Goal: Contribute content

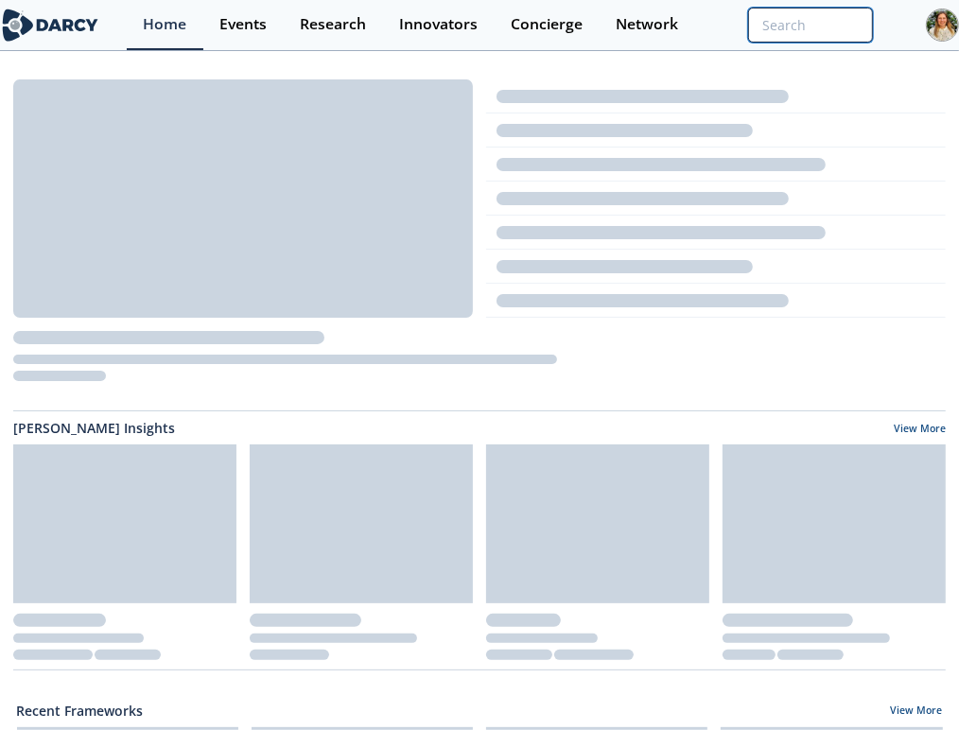
click at [794, 9] on input "search" at bounding box center [810, 25] width 125 height 35
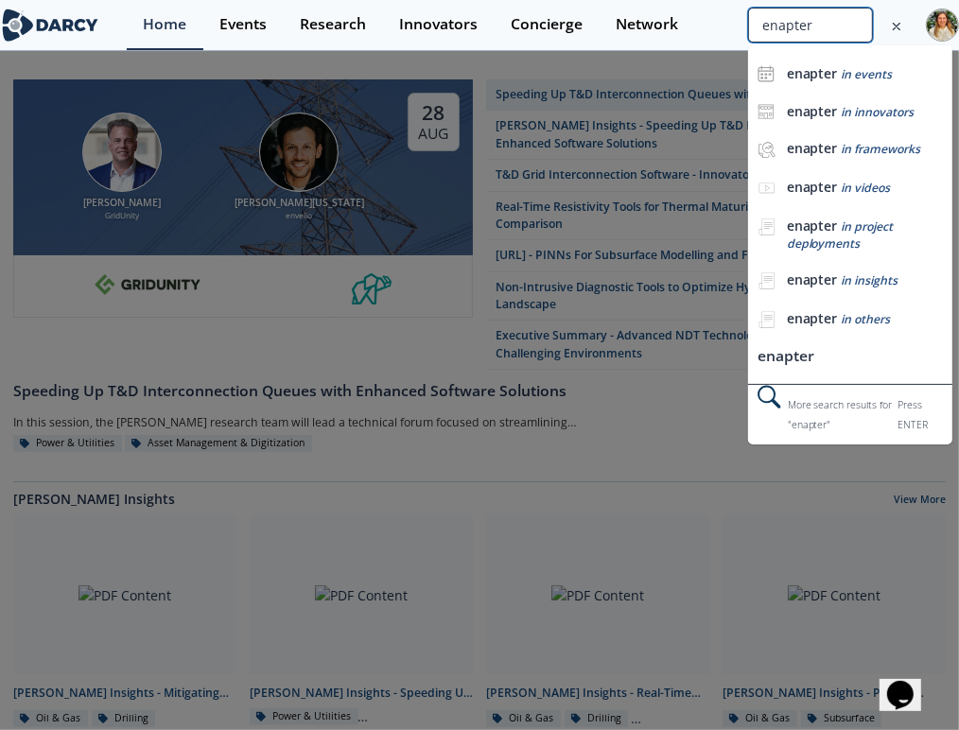
type input "enapter"
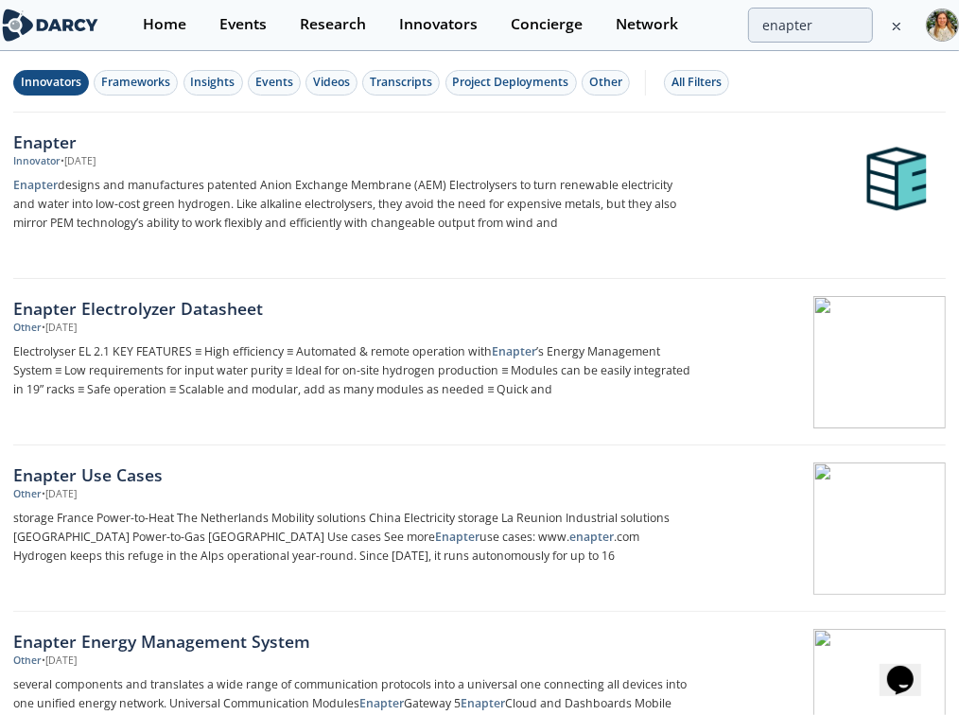
click at [62, 80] on div "Innovators" at bounding box center [51, 82] width 61 height 17
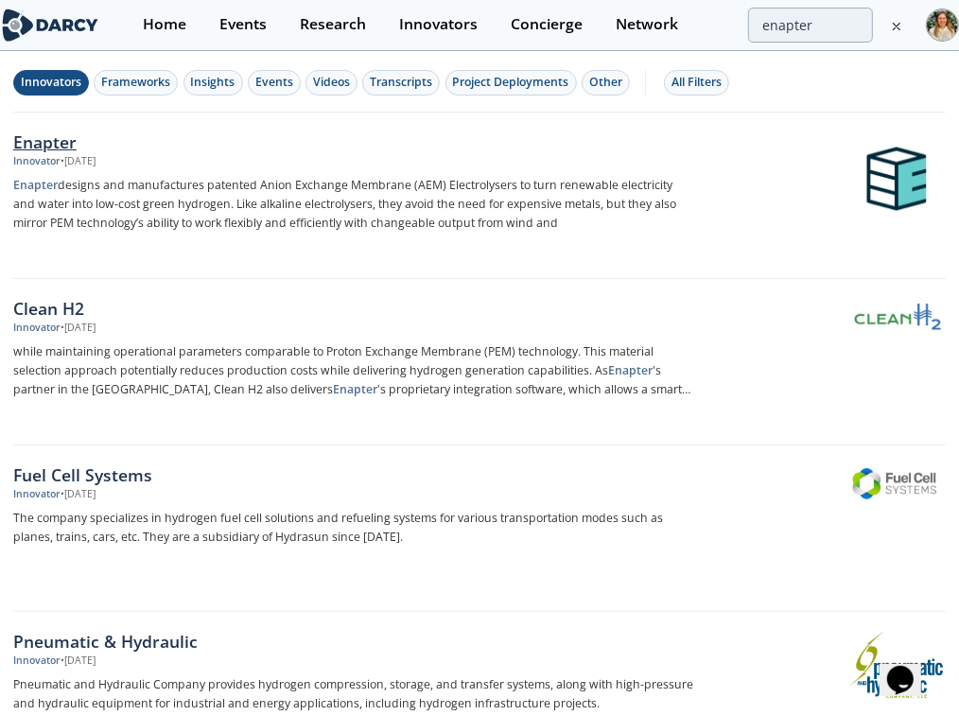
click at [67, 137] on div "Enapter" at bounding box center [353, 142] width 681 height 25
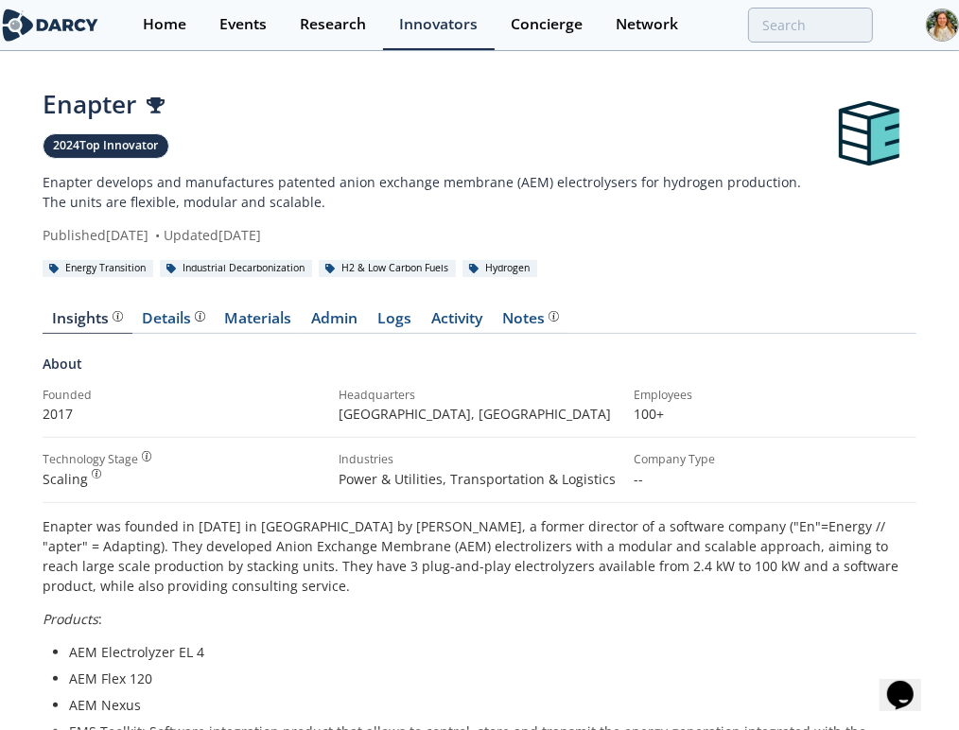
click at [339, 334] on link "Admin" at bounding box center [335, 322] width 66 height 23
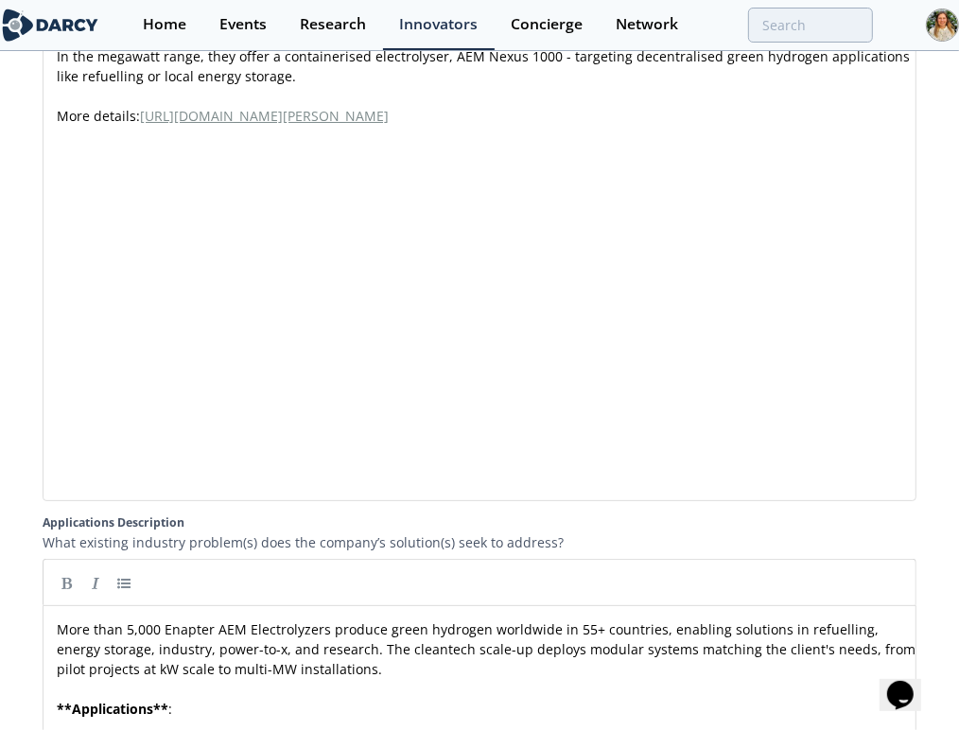
scroll to position [2943, 0]
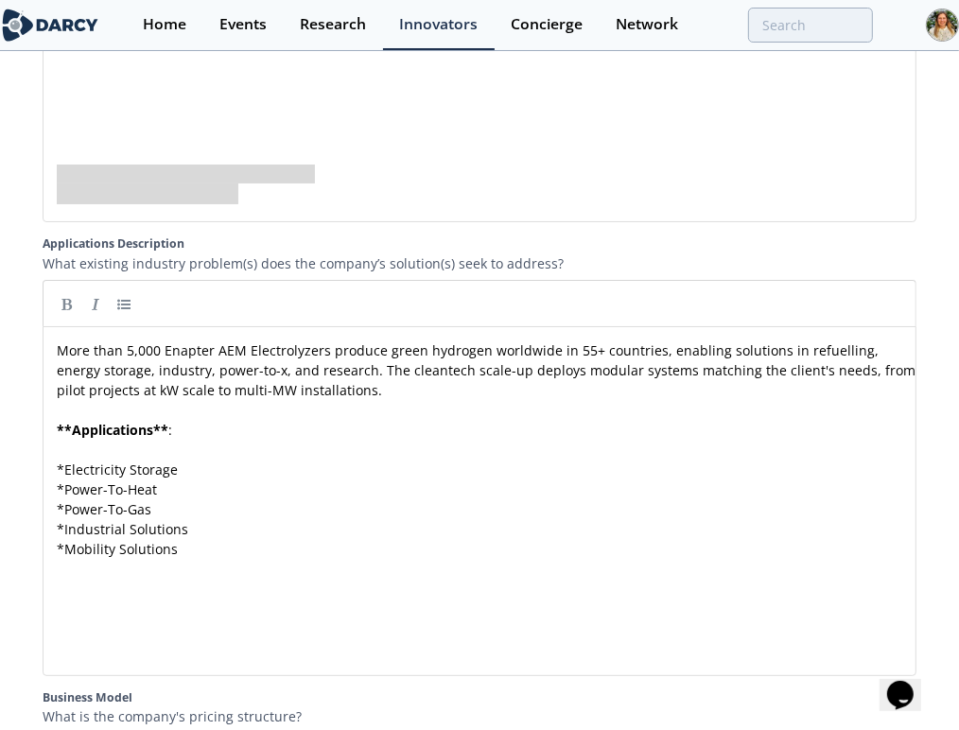
type textarea "More details: [URL][DOMAIN_NAME][PERSON_NAME]"
drag, startPoint x: 273, startPoint y: 252, endPoint x: 50, endPoint y: 226, distance: 224.7
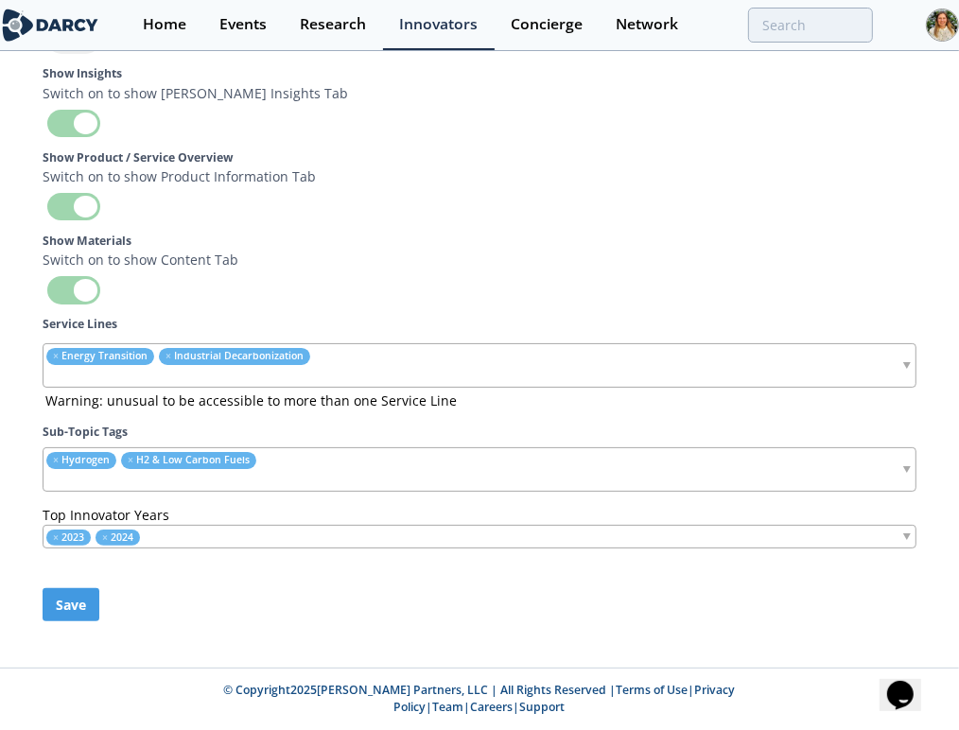
scroll to position [6885, 0]
click at [75, 619] on button "Save" at bounding box center [71, 604] width 57 height 33
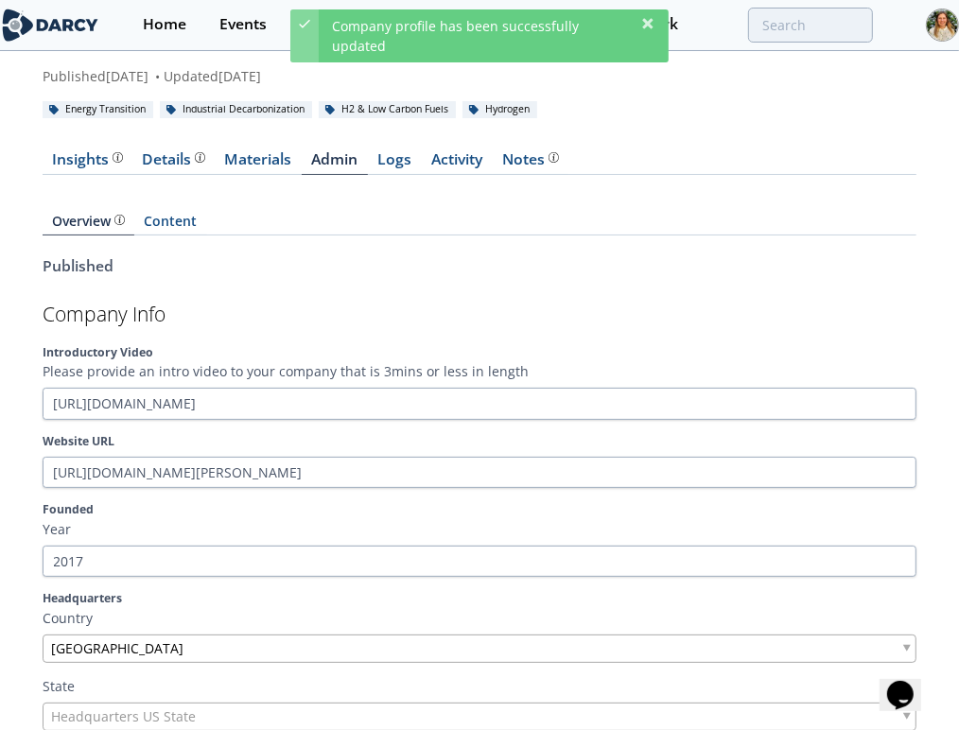
scroll to position [0, 0]
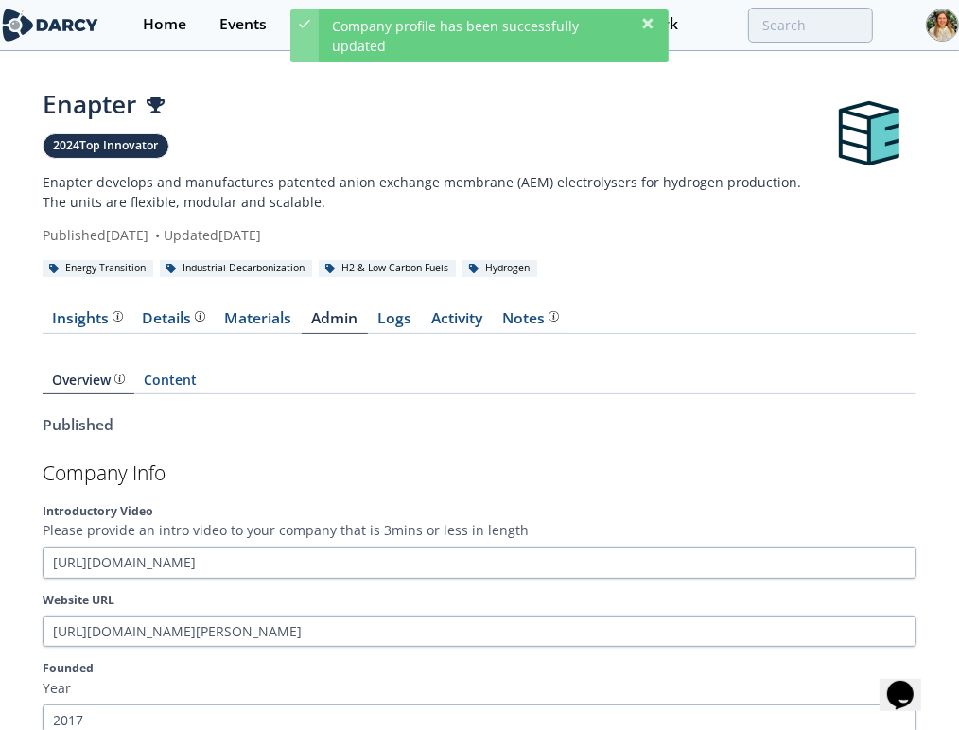
click at [63, 326] on div "Insights" at bounding box center [88, 318] width 70 height 15
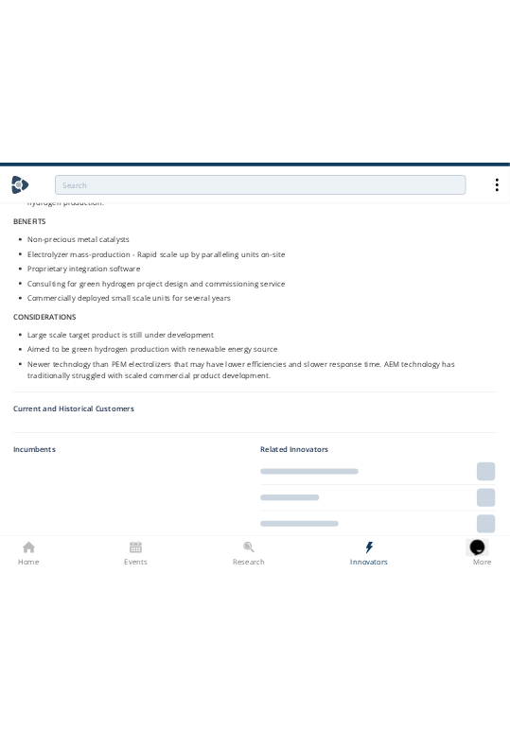
scroll to position [929, 0]
